Goal: Information Seeking & Learning: Learn about a topic

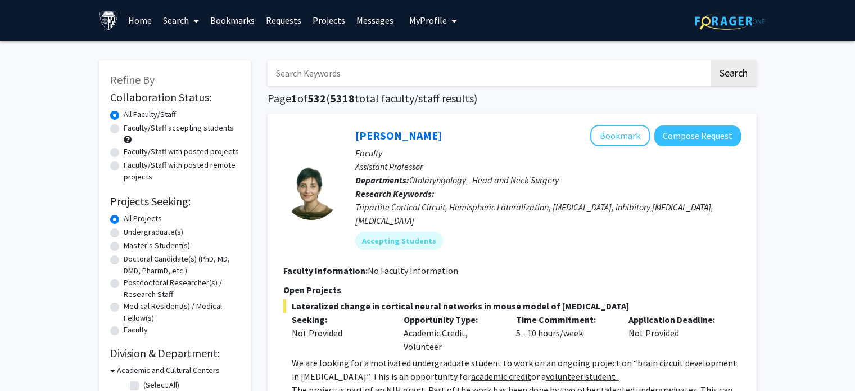
click at [352, 80] on input "Search Keywords" at bounding box center [488, 73] width 441 height 26
click at [711, 60] on button "Search" at bounding box center [734, 73] width 46 height 26
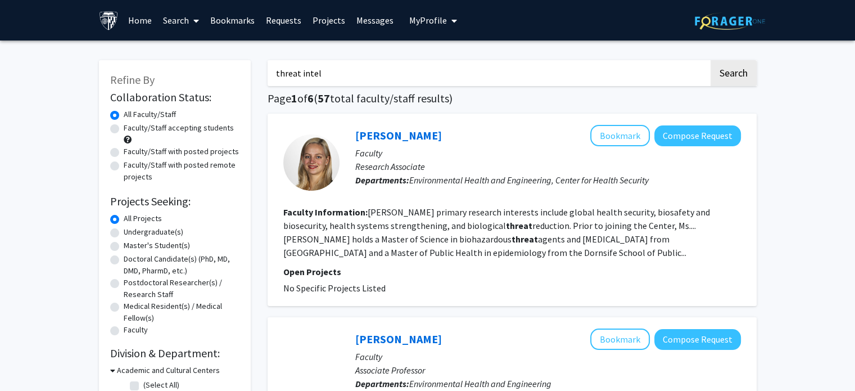
click at [711, 60] on button "Search" at bounding box center [734, 73] width 46 height 26
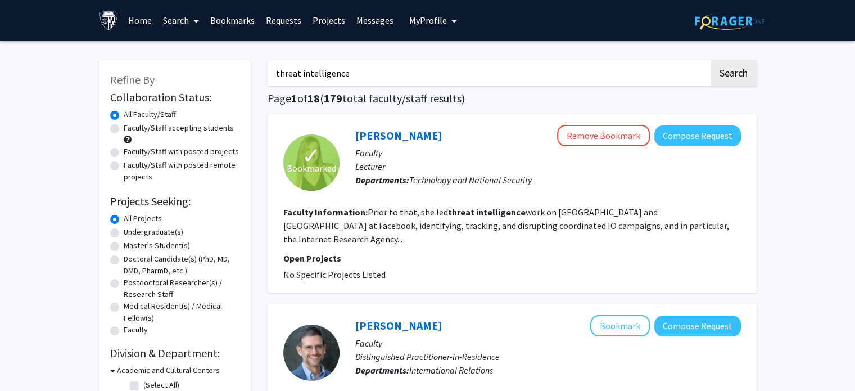
click at [277, 75] on input "threat intelligence" at bounding box center [488, 73] width 441 height 26
click at [355, 69] on input ""threat intelligence" at bounding box center [488, 73] width 441 height 26
click at [711, 60] on button "Search" at bounding box center [734, 73] width 46 height 26
drag, startPoint x: 365, startPoint y: 73, endPoint x: 250, endPoint y: 75, distance: 115.8
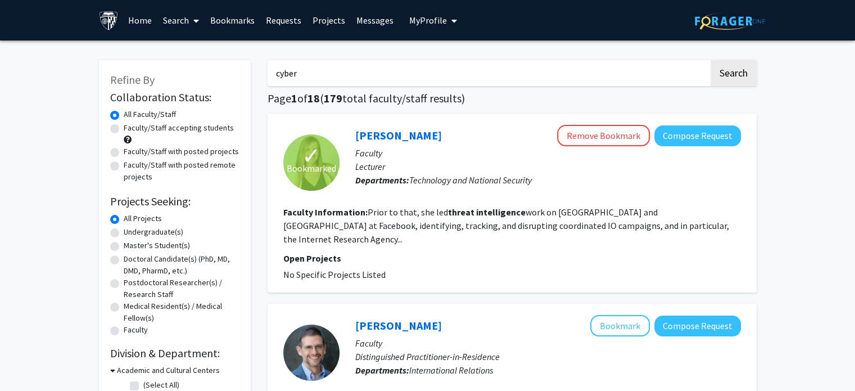
type input "cyber"
click at [711, 60] on button "Search" at bounding box center [734, 73] width 46 height 26
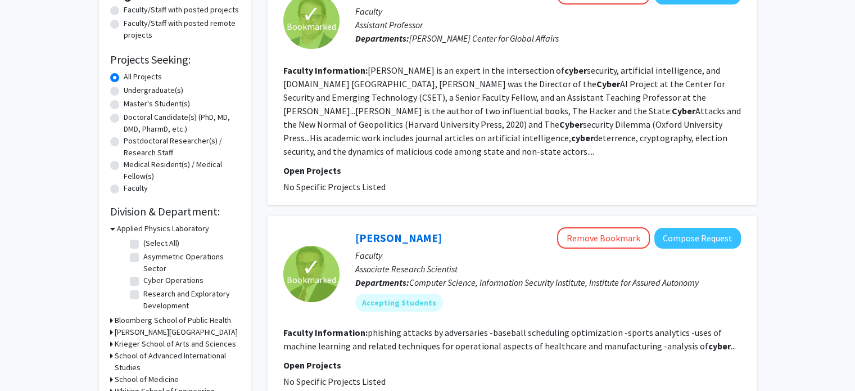
scroll to position [225, 0]
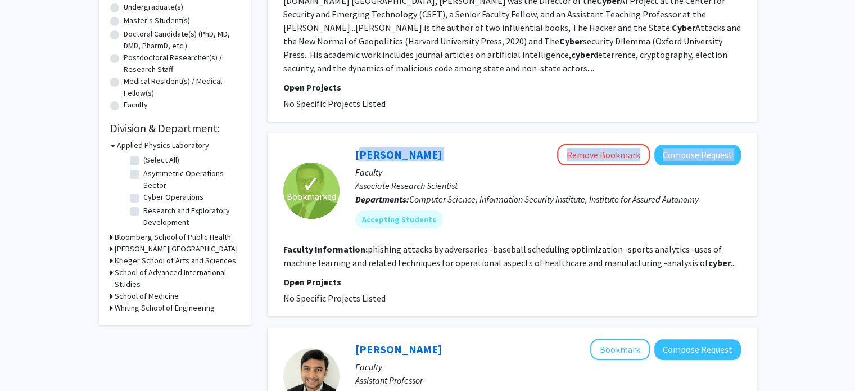
drag, startPoint x: 439, startPoint y: 159, endPoint x: 353, endPoint y: 153, distance: 85.7
click at [353, 153] on div "Tony Dahbura Remove Bookmark Compose Request Faculty Associate Research Scienti…" at bounding box center [540, 190] width 401 height 93
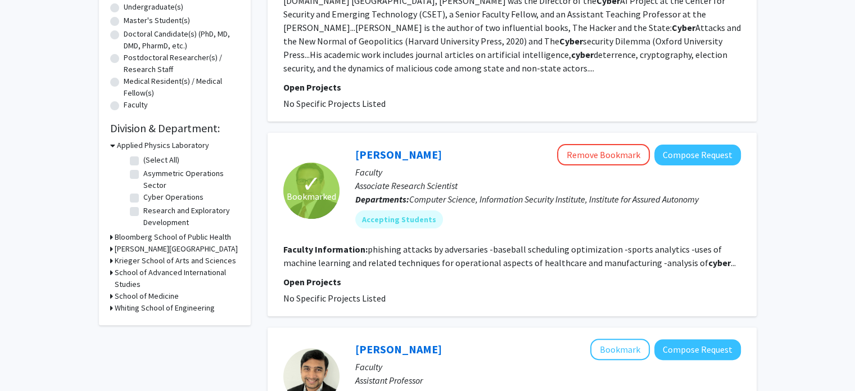
click at [501, 184] on p "Associate Research Scientist" at bounding box center [548, 185] width 386 height 13
click at [403, 150] on link "[PERSON_NAME]" at bounding box center [398, 154] width 87 height 14
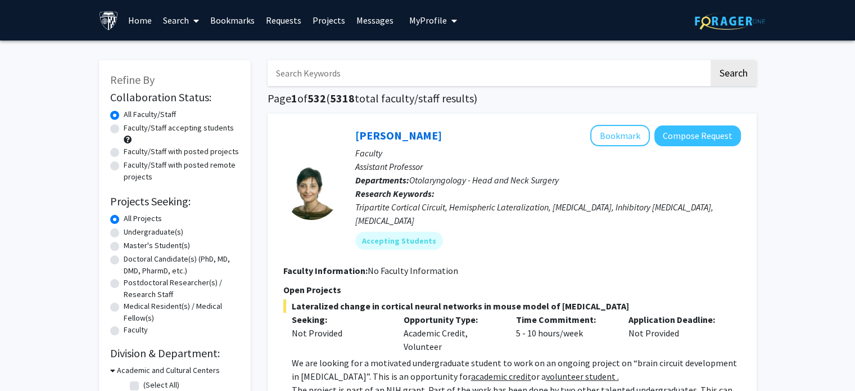
click at [142, 115] on label "All Faculty/Staff" at bounding box center [150, 115] width 52 height 12
click at [131, 115] on input "All Faculty/Staff" at bounding box center [127, 112] width 7 height 7
click at [386, 78] on input "Search Keywords" at bounding box center [488, 73] width 441 height 26
click at [240, 22] on link "Bookmarks" at bounding box center [233, 20] width 56 height 39
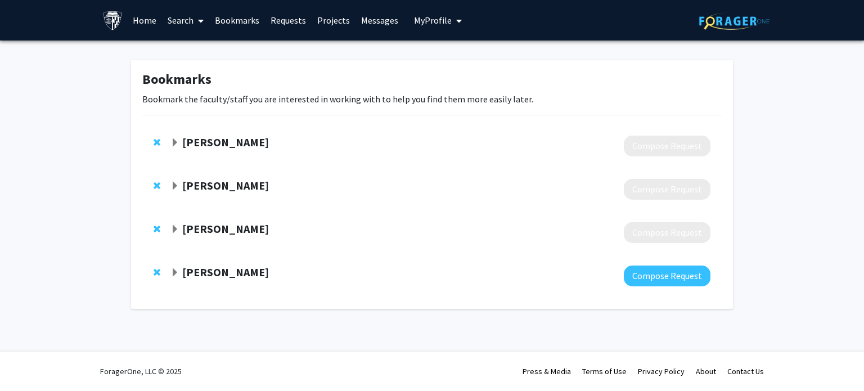
click at [173, 138] on span "Expand Melissa Griffith Bookmark" at bounding box center [174, 142] width 9 height 9
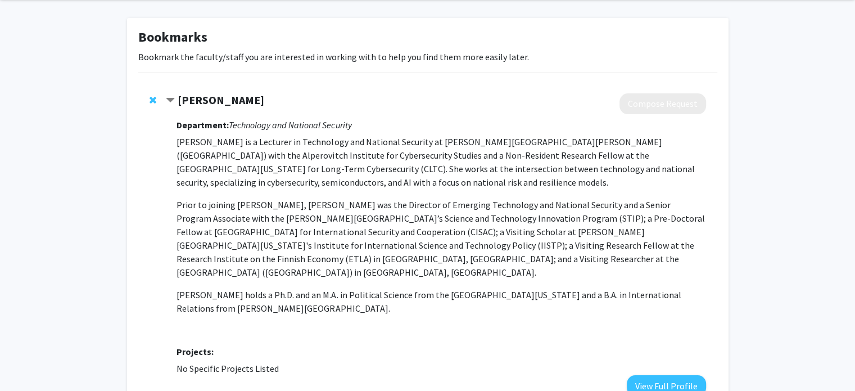
scroll to position [112, 0]
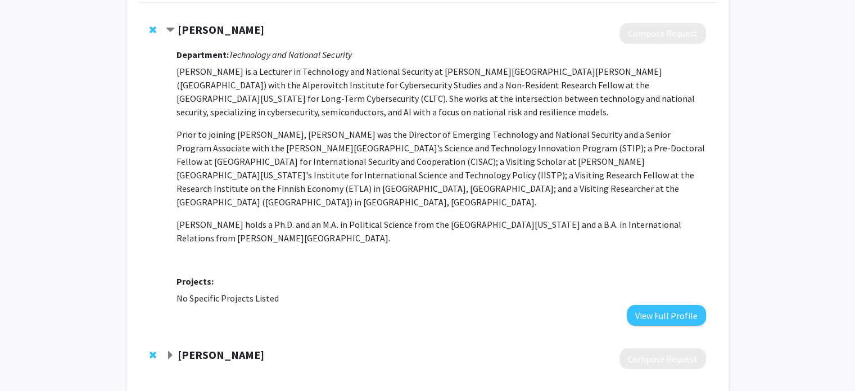
click at [173, 351] on span "Expand Ben Buchanan Bookmark" at bounding box center [170, 355] width 9 height 9
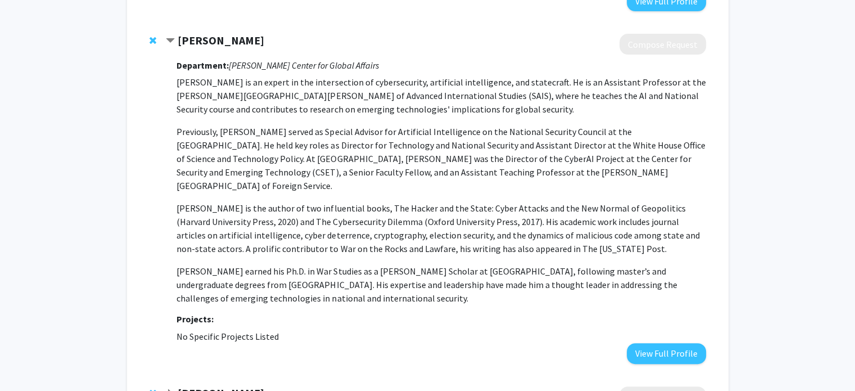
scroll to position [540, 0]
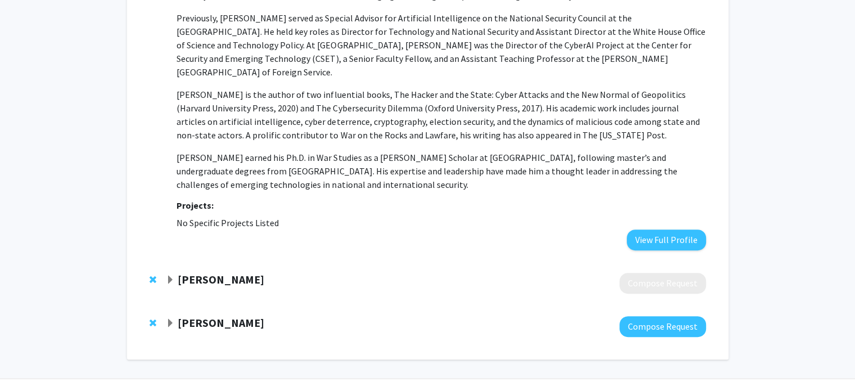
click at [177, 316] on div "[PERSON_NAME]" at bounding box center [287, 323] width 243 height 14
click at [172, 319] on span "Expand Tony Dahbura Bookmark" at bounding box center [170, 323] width 9 height 9
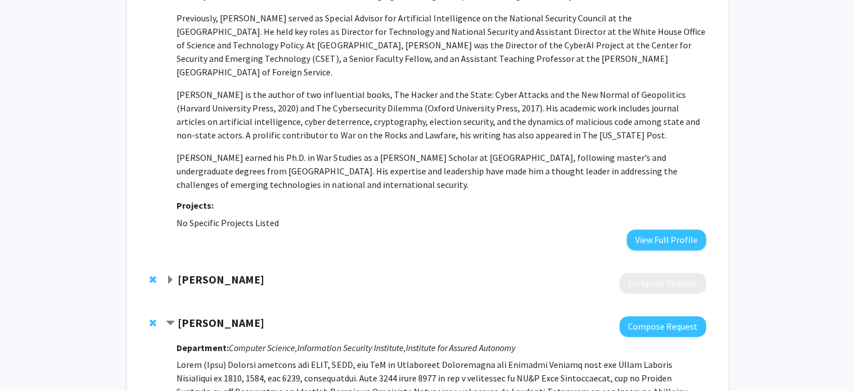
scroll to position [768, 0]
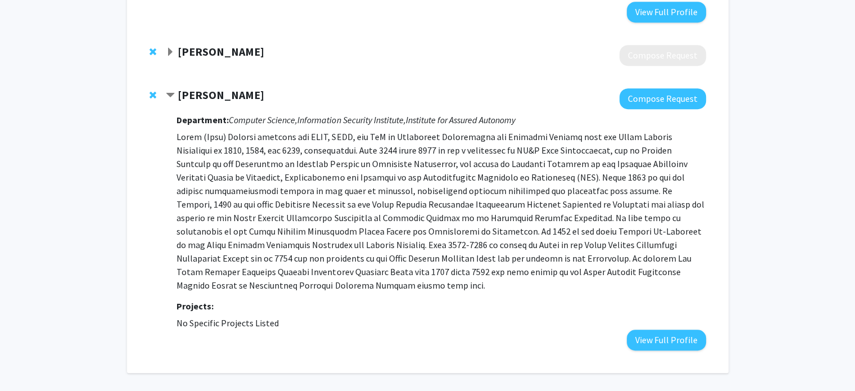
click at [170, 45] on div at bounding box center [436, 55] width 540 height 21
click at [173, 48] on span "Expand Olga Belogolova Bookmark" at bounding box center [170, 52] width 9 height 9
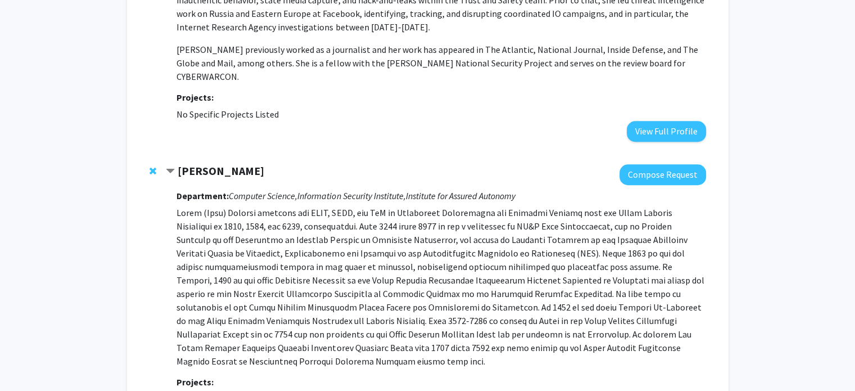
scroll to position [987, 0]
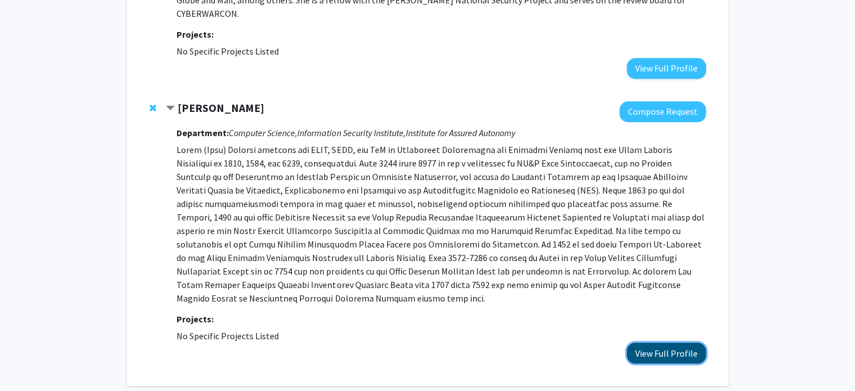
click at [672, 342] on button "View Full Profile" at bounding box center [666, 352] width 79 height 21
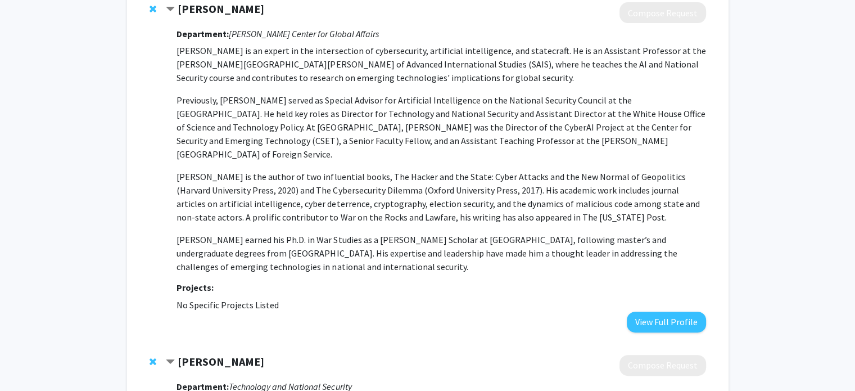
scroll to position [0, 0]
